Goal: Information Seeking & Learning: Learn about a topic

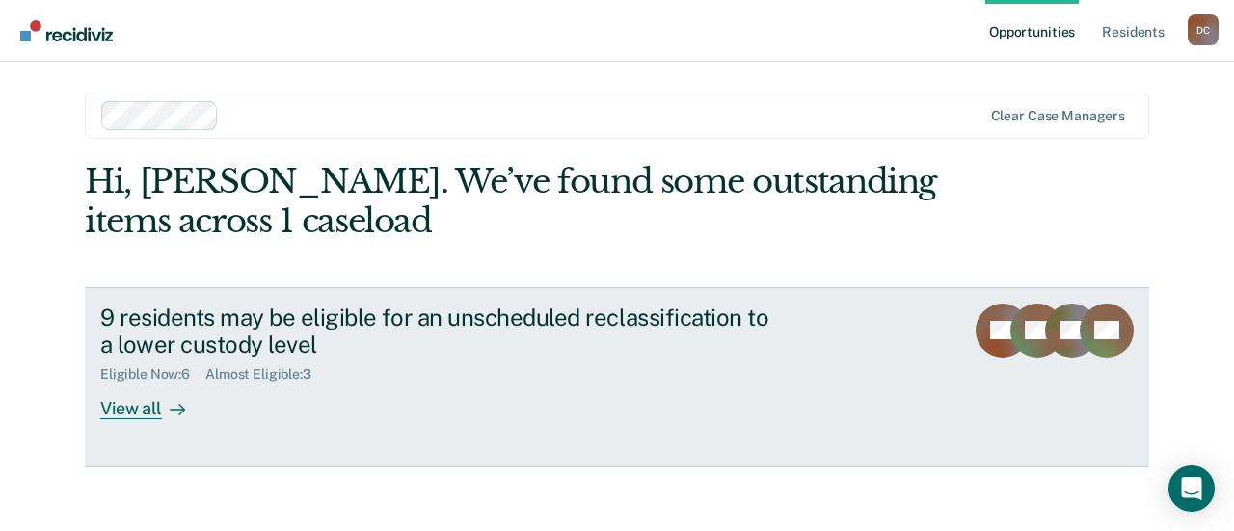
click at [119, 414] on div "View all" at bounding box center [154, 402] width 108 height 38
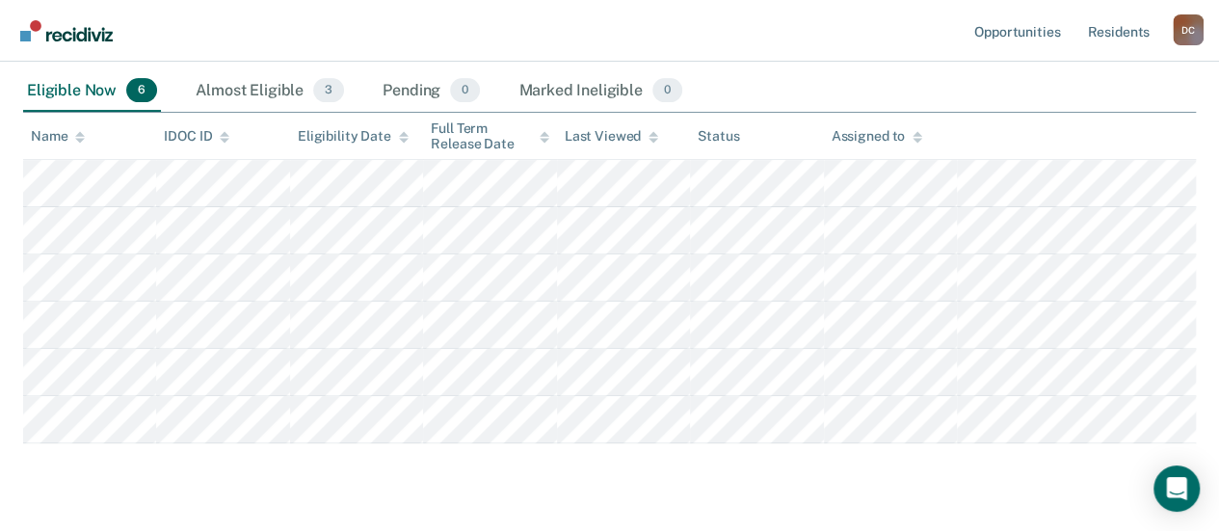
scroll to position [222, 0]
click at [243, 84] on div "Almost Eligible 3" at bounding box center [270, 90] width 156 height 42
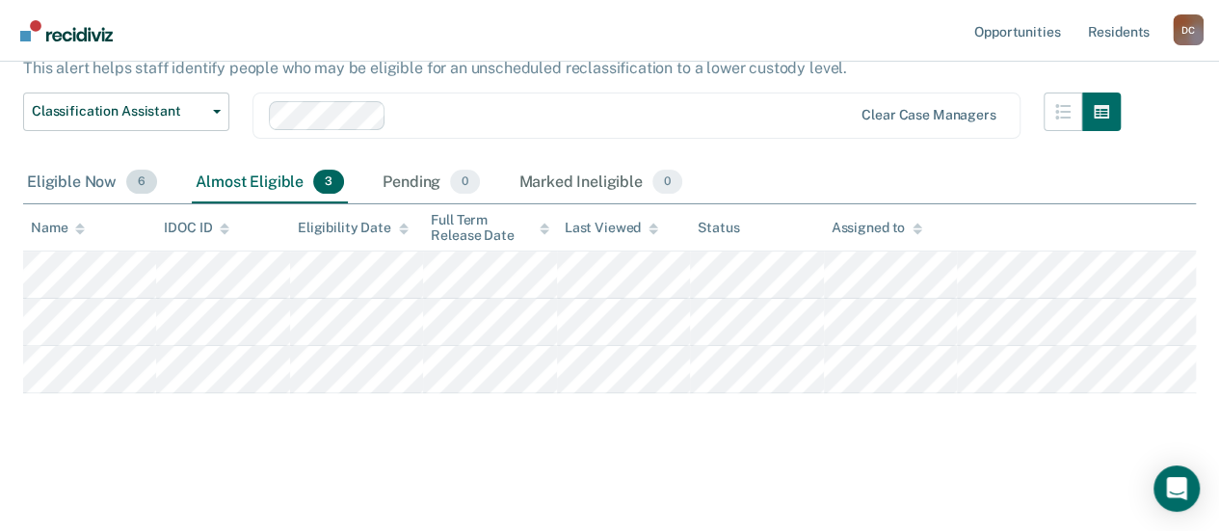
click at [73, 179] on div "Eligible Now 6" at bounding box center [92, 183] width 138 height 42
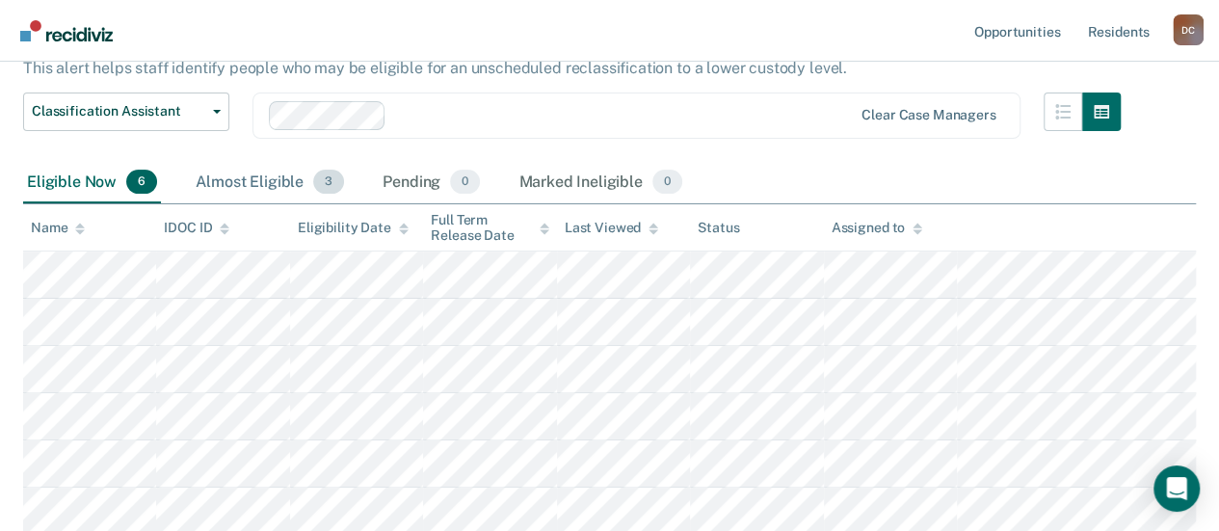
click at [224, 178] on div "Almost Eligible 3" at bounding box center [270, 183] width 156 height 42
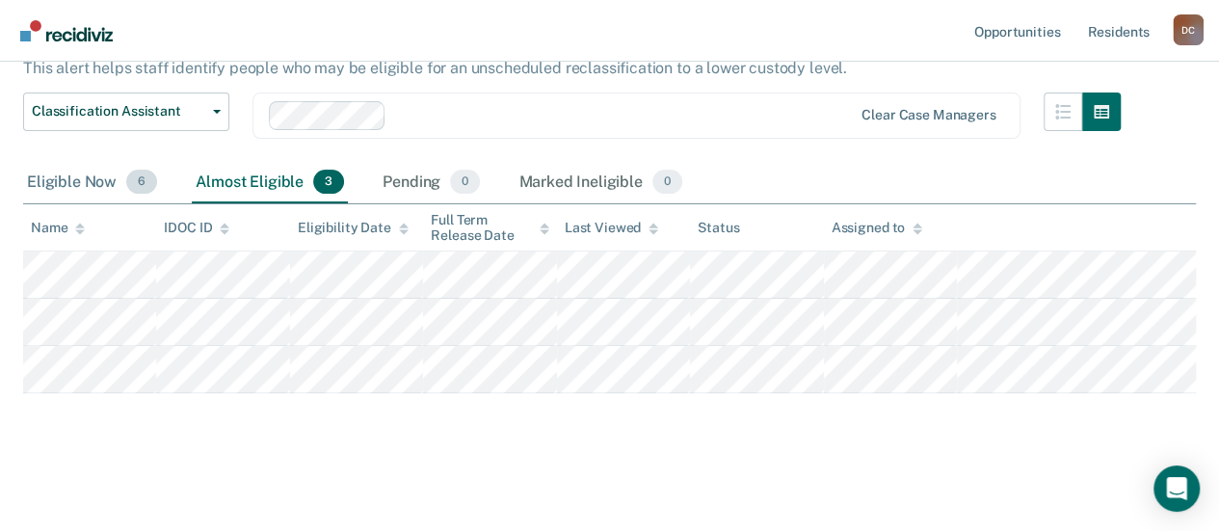
click at [73, 184] on div "Eligible Now 6" at bounding box center [92, 183] width 138 height 42
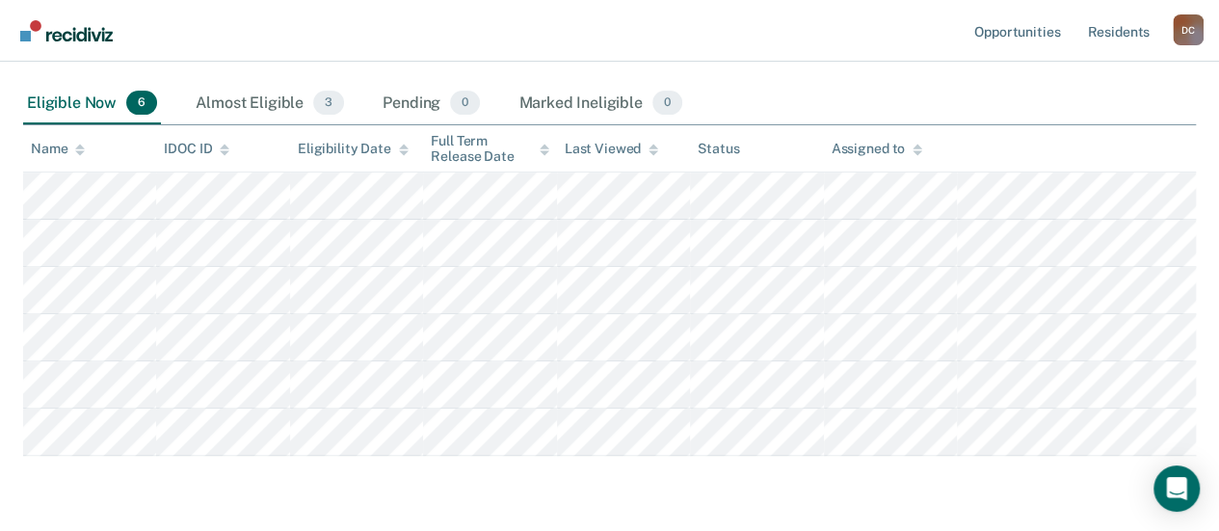
scroll to position [209, 0]
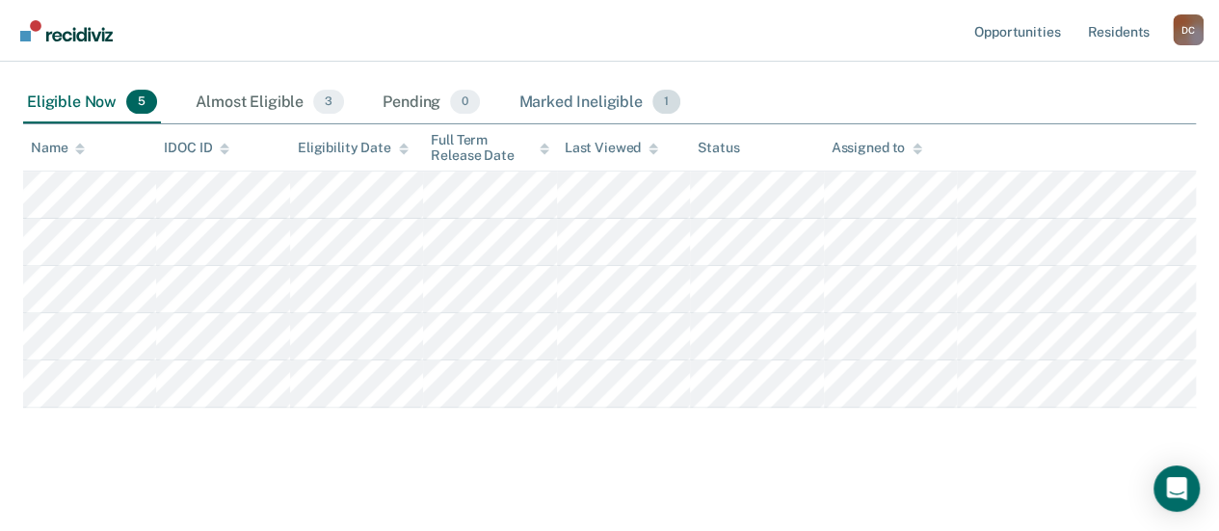
click at [588, 96] on div "Marked Ineligible 1" at bounding box center [600, 103] width 170 height 42
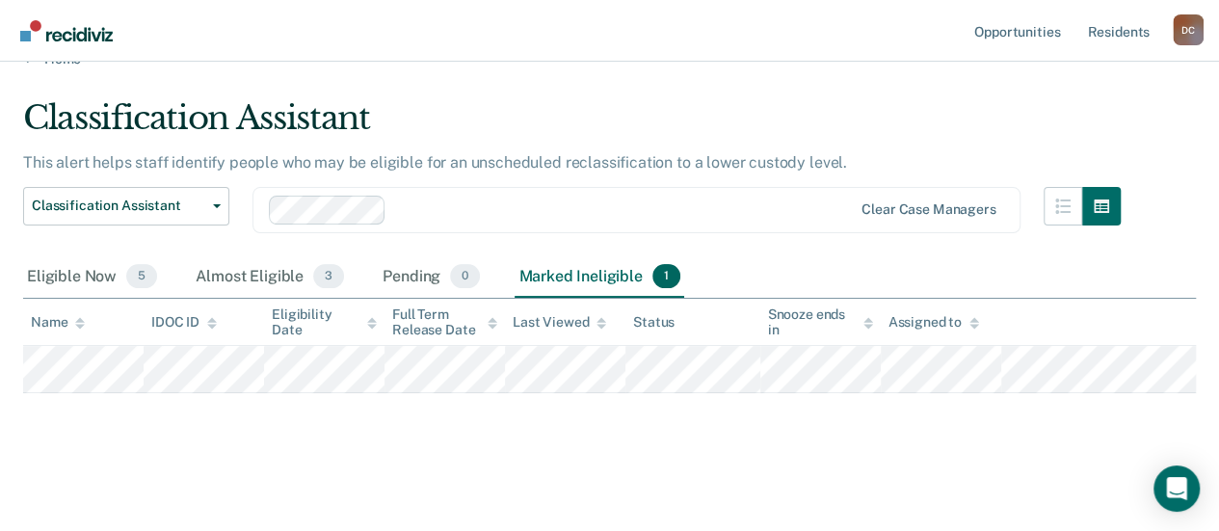
scroll to position [56, 0]
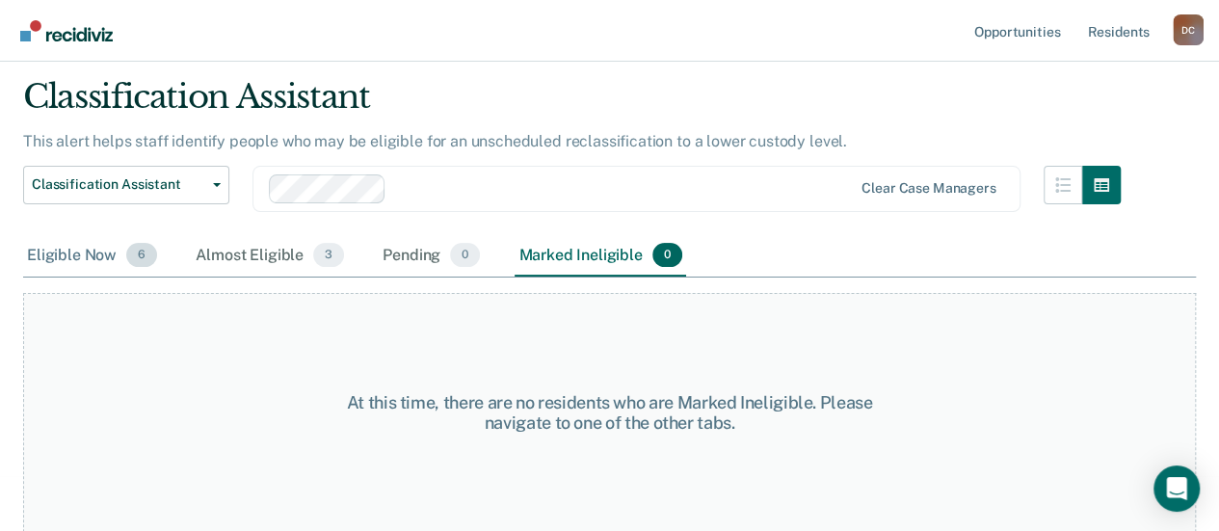
click at [88, 250] on div "Eligible Now 6" at bounding box center [92, 256] width 138 height 42
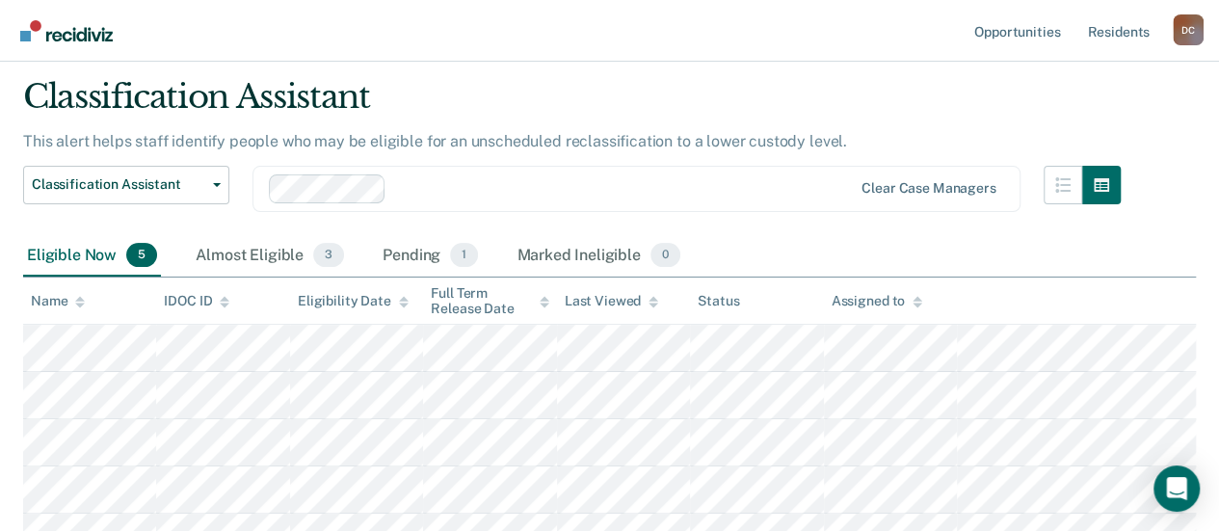
click at [708, 40] on nav "Opportunities Resident s [PERSON_NAME] D C Profile How it works Log Out" at bounding box center [609, 31] width 1219 height 62
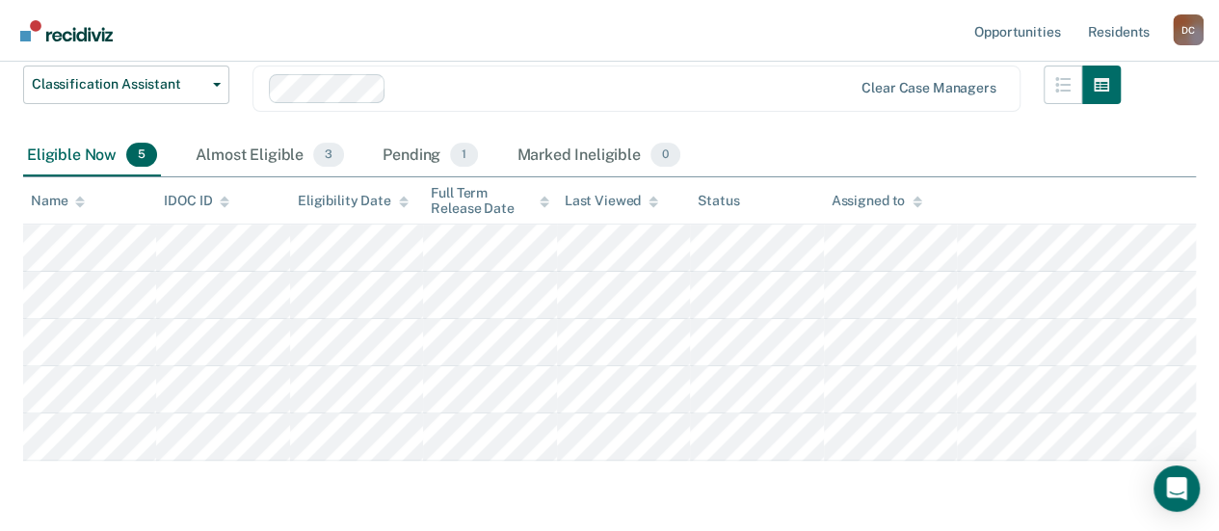
scroll to position [156, 0]
click at [214, 159] on div "Almost Eligible 3" at bounding box center [270, 156] width 156 height 42
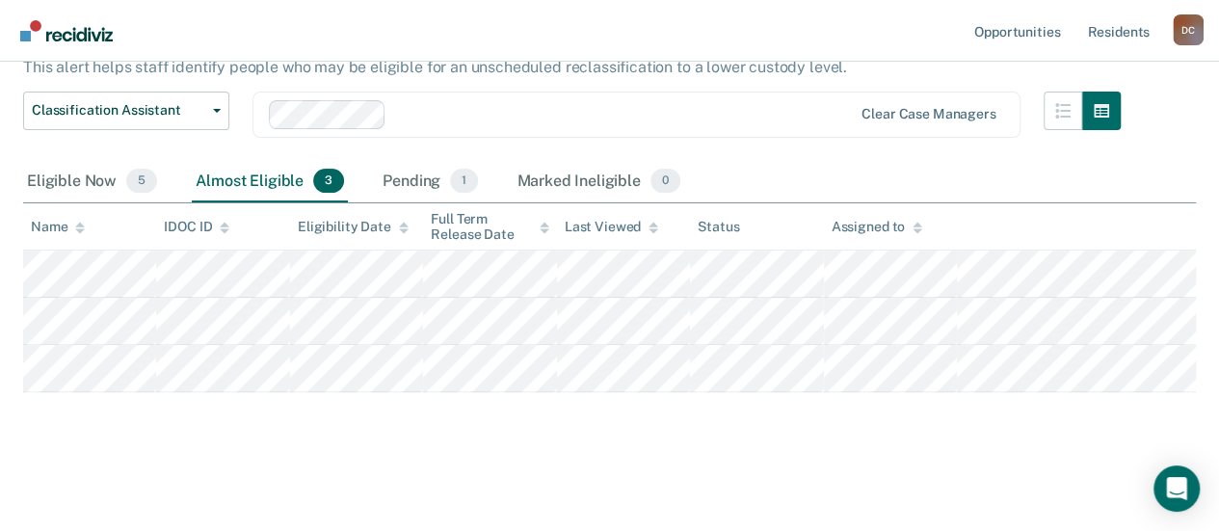
scroll to position [129, 0]
click at [73, 169] on div "Eligible Now 5" at bounding box center [92, 183] width 138 height 42
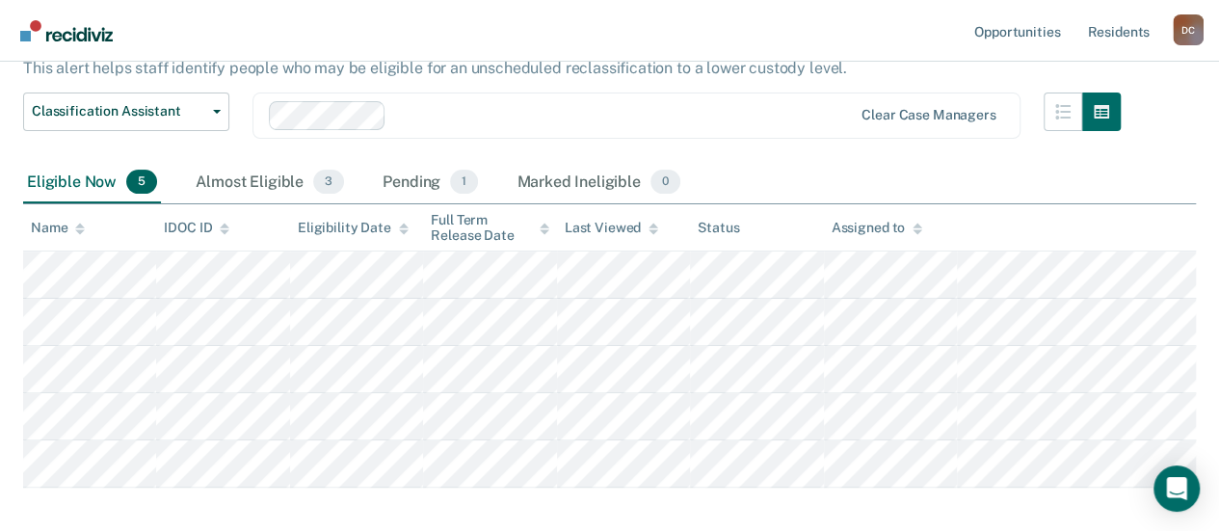
click at [81, 151] on div "Classification Assistant Classification Assistant" at bounding box center [126, 127] width 206 height 69
click at [395, 176] on div "Pending 1" at bounding box center [430, 183] width 103 height 42
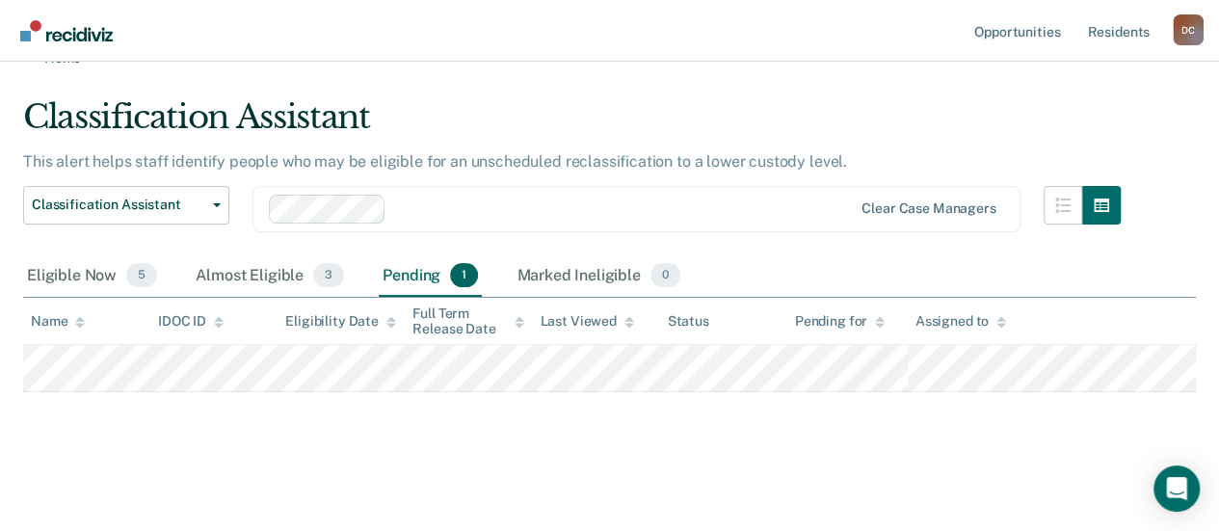
scroll to position [35, 0]
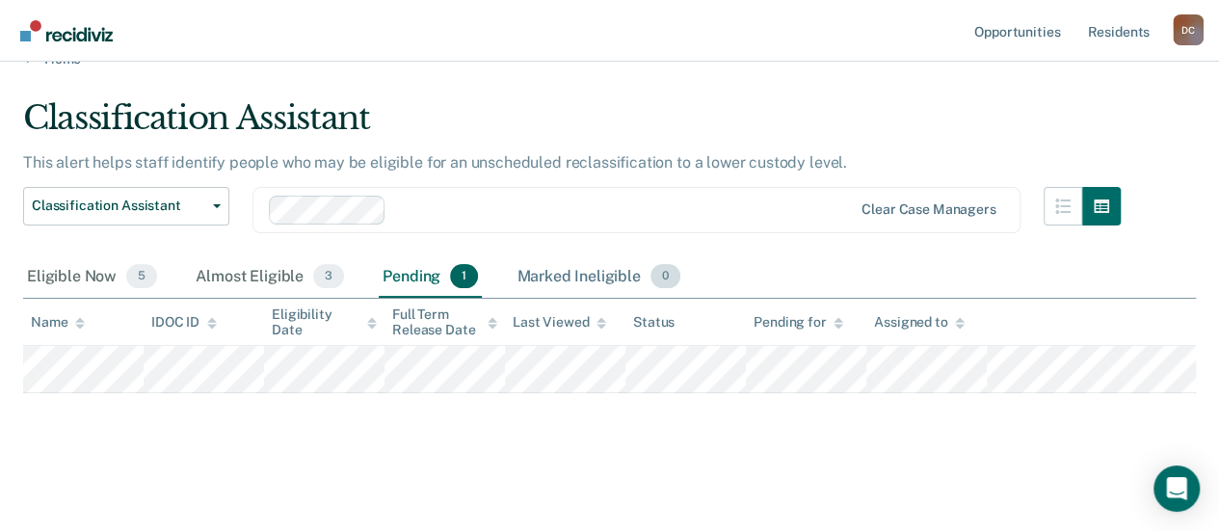
click at [559, 267] on div "Marked Ineligible 0" at bounding box center [599, 277] width 172 height 42
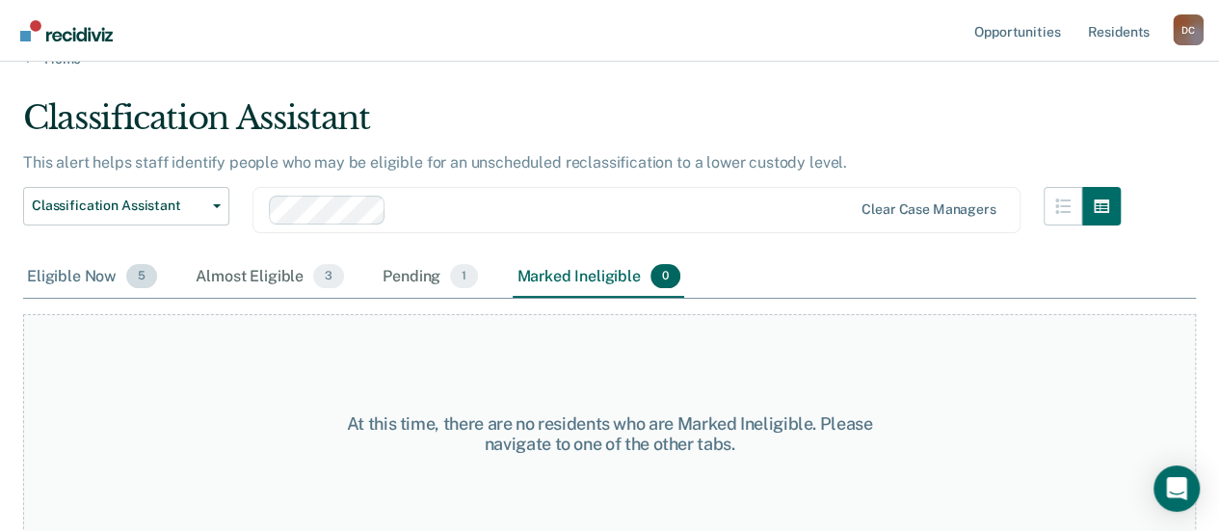
click at [79, 277] on div "Eligible Now 5" at bounding box center [92, 277] width 138 height 42
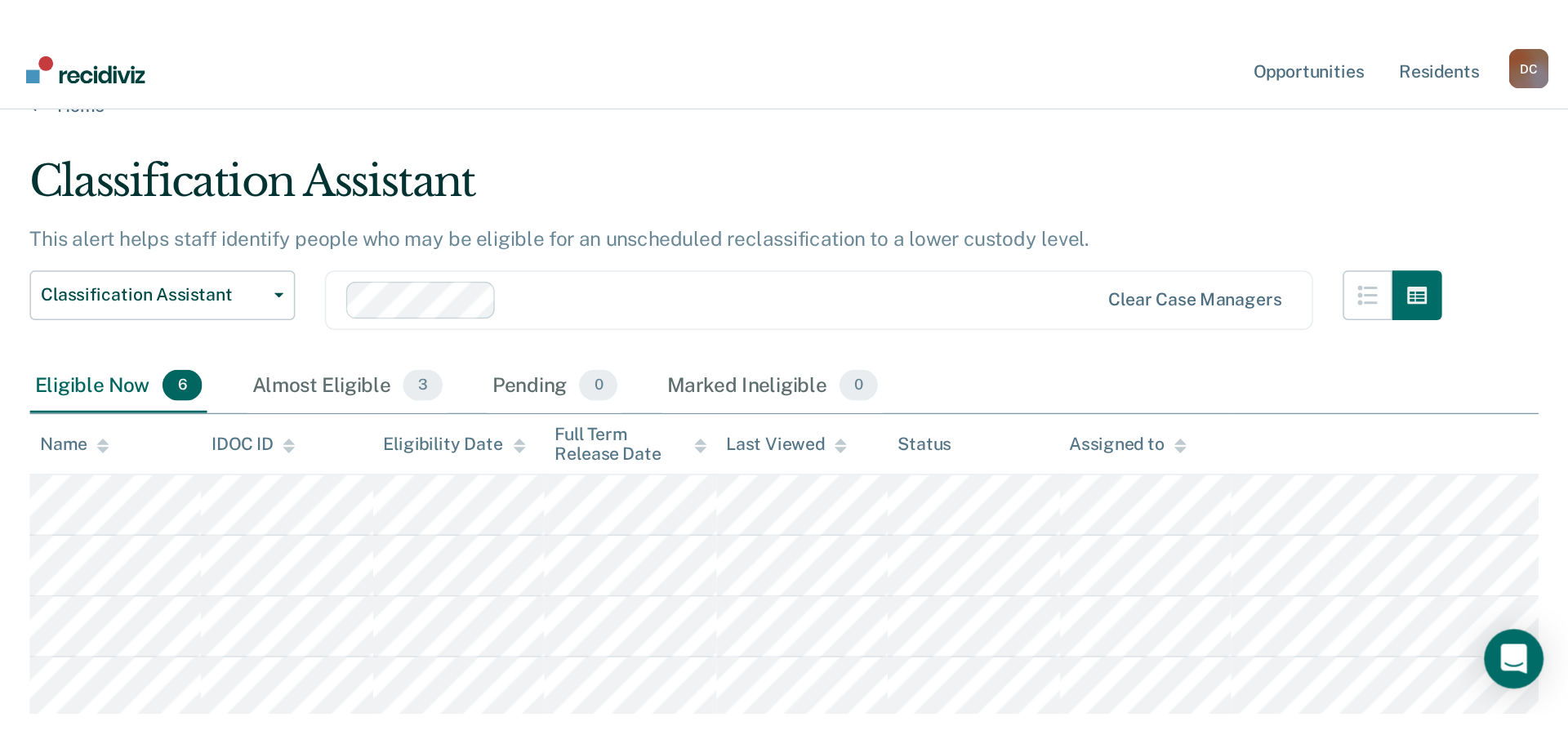
scroll to position [0, 0]
